Goal: Information Seeking & Learning: Learn about a topic

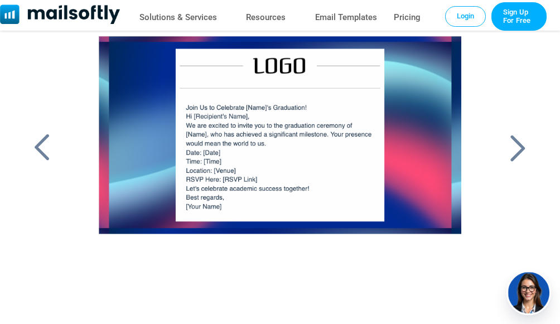
scroll to position [56, 0]
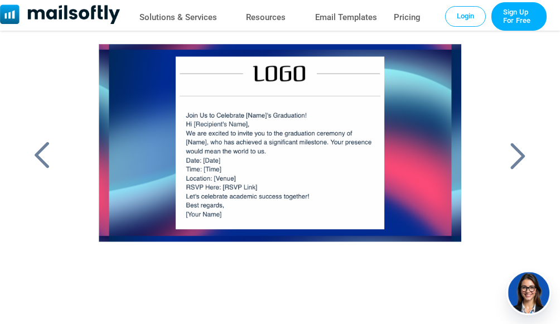
click at [517, 157] on div at bounding box center [518, 155] width 28 height 29
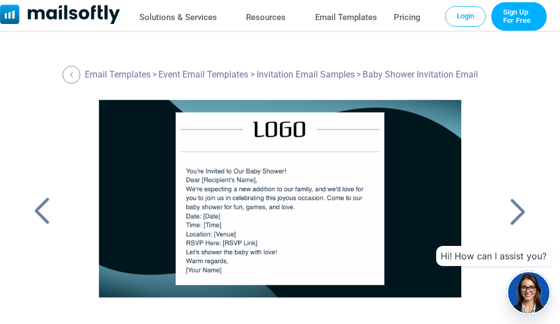
click at [36, 212] on div at bounding box center [42, 211] width 28 height 29
